Goal: Navigation & Orientation: Find specific page/section

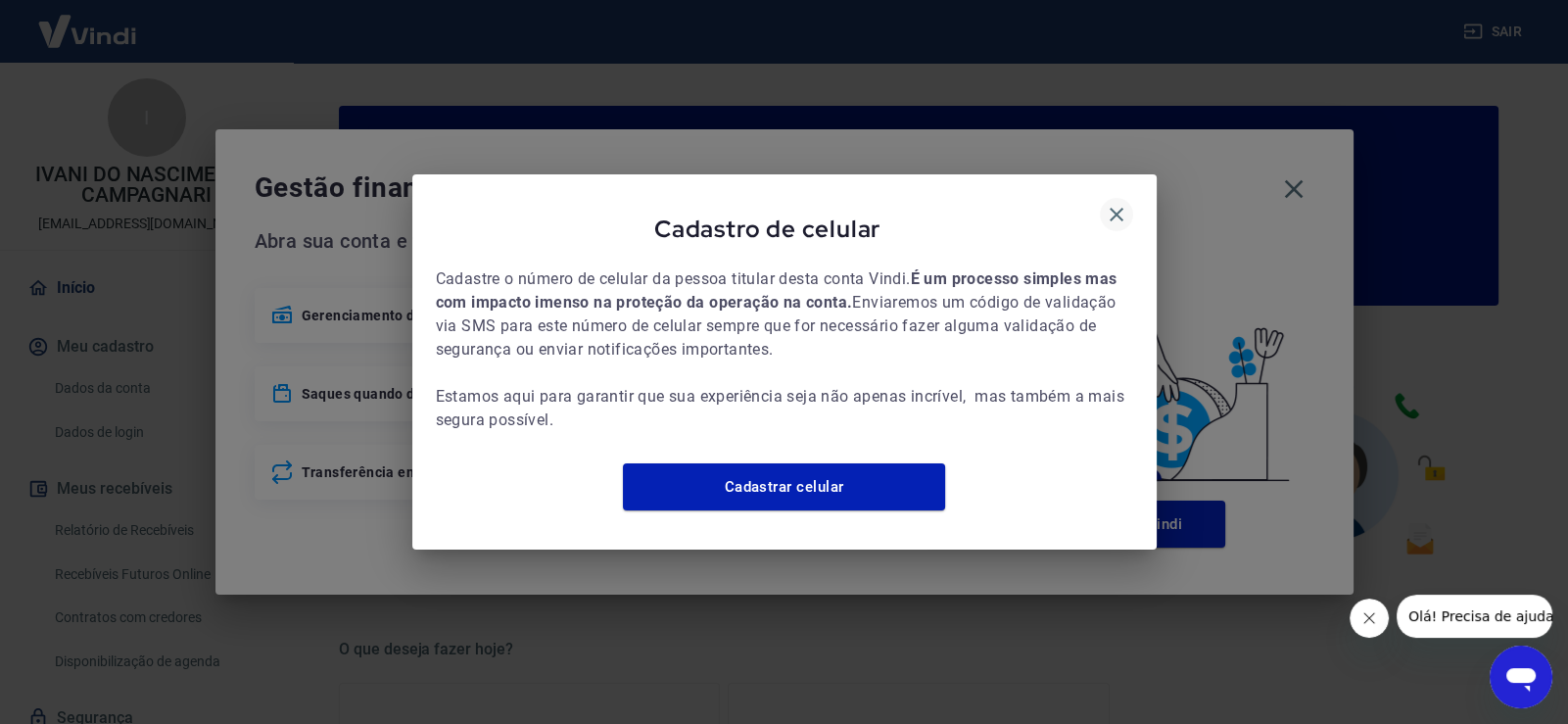
click at [1111, 208] on icon "button" at bounding box center [1116, 215] width 14 height 14
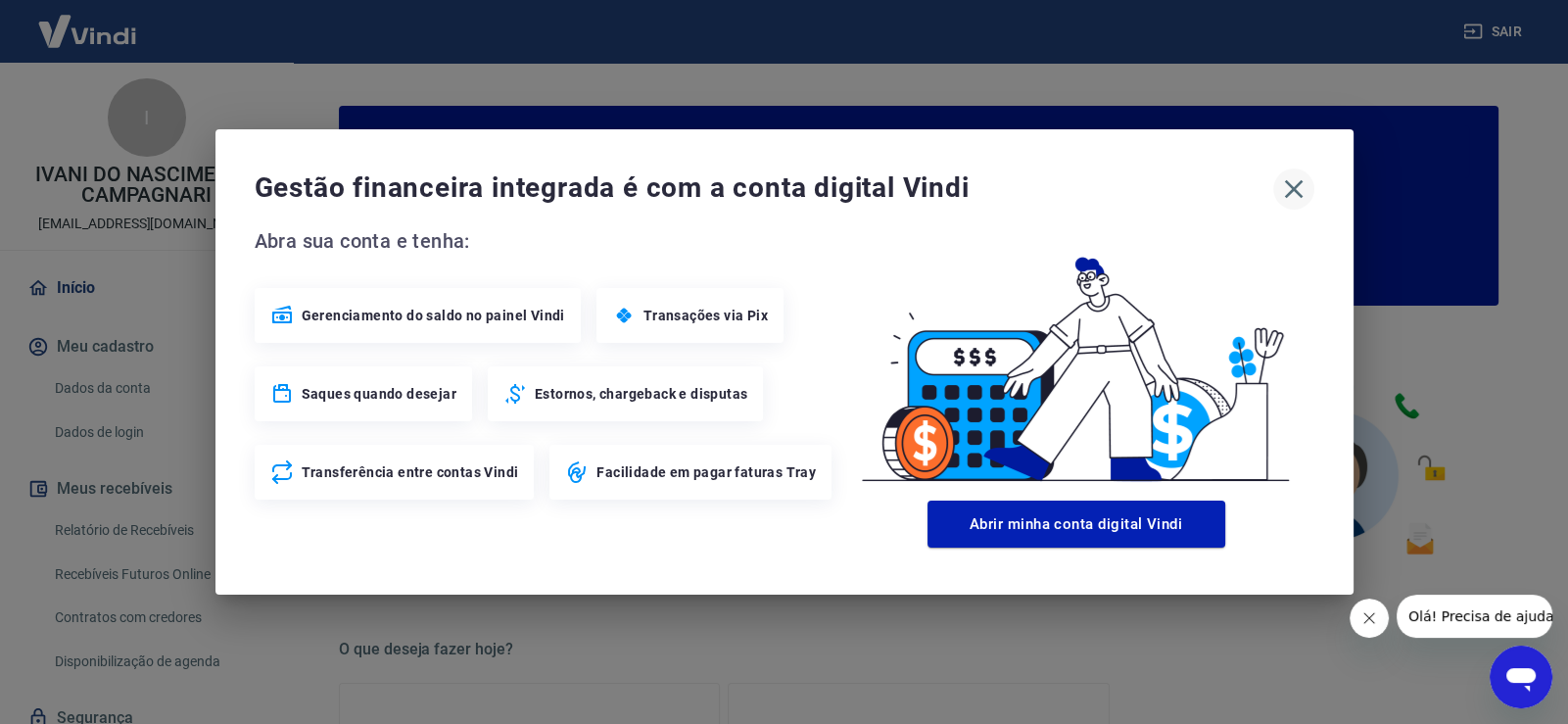
click at [1293, 191] on icon "button" at bounding box center [1293, 190] width 19 height 19
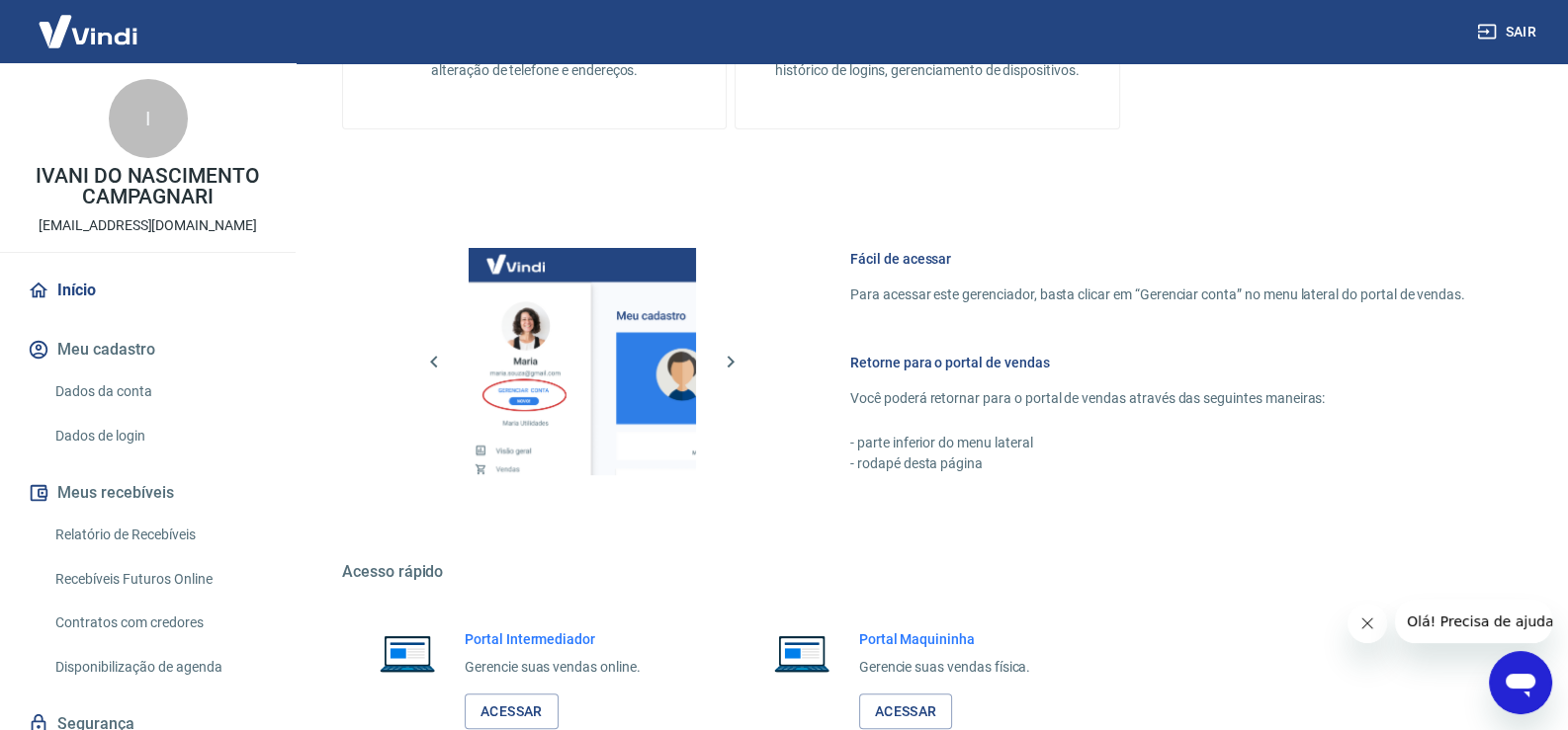
scroll to position [1013, 0]
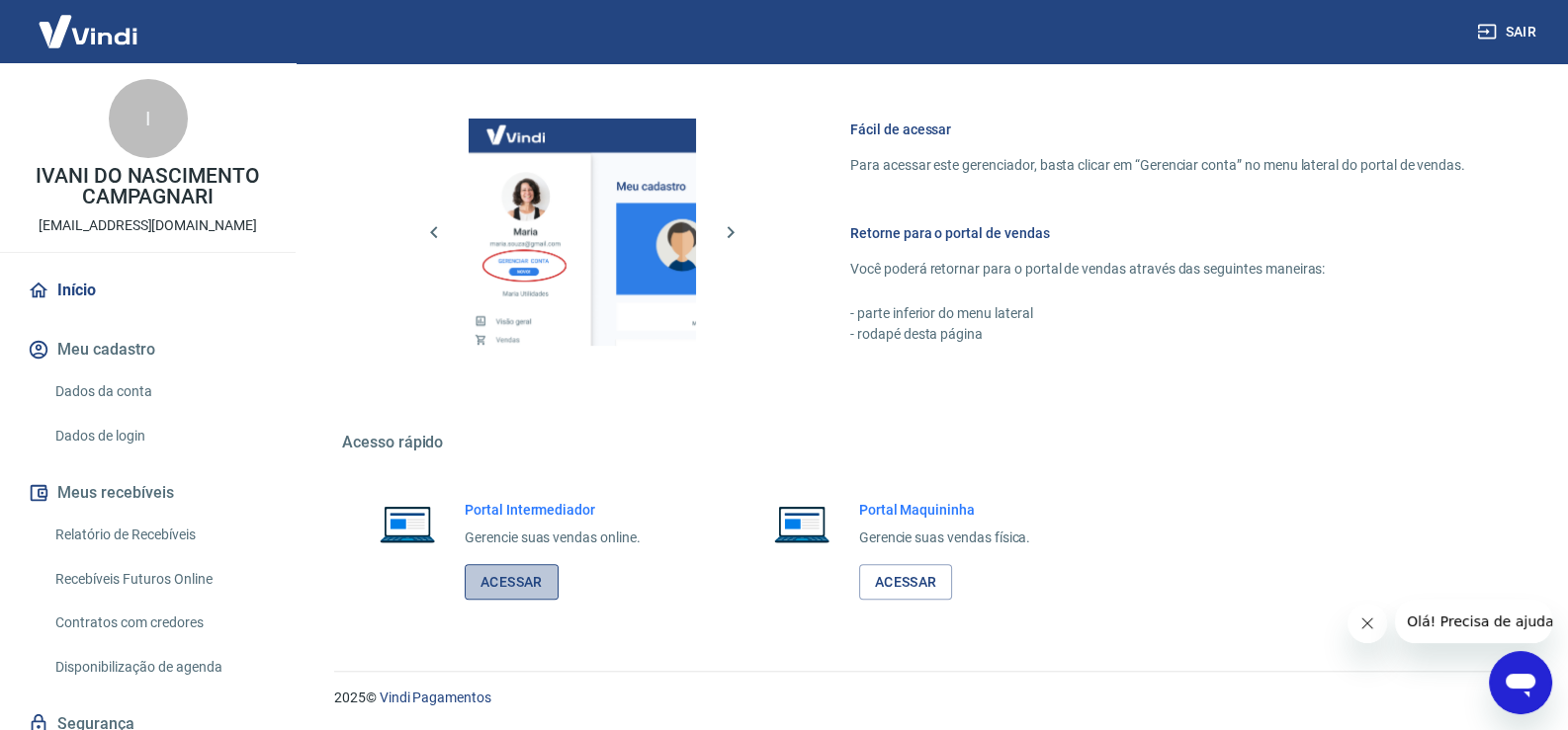
click at [500, 584] on link "Acessar" at bounding box center [511, 582] width 94 height 37
